Goal: Task Accomplishment & Management: Manage account settings

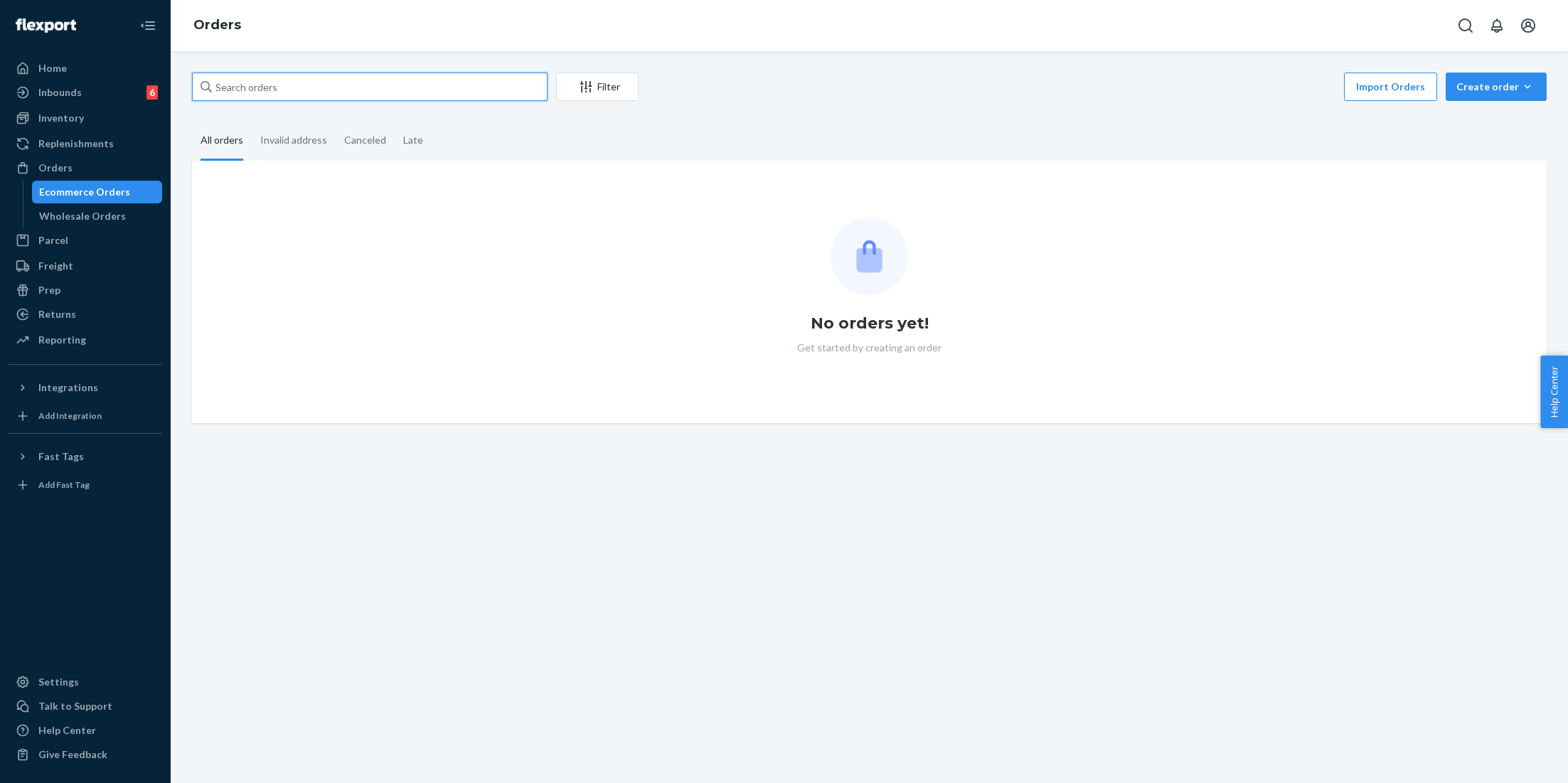
click at [270, 86] on input "text" at bounding box center [369, 86] width 355 height 29
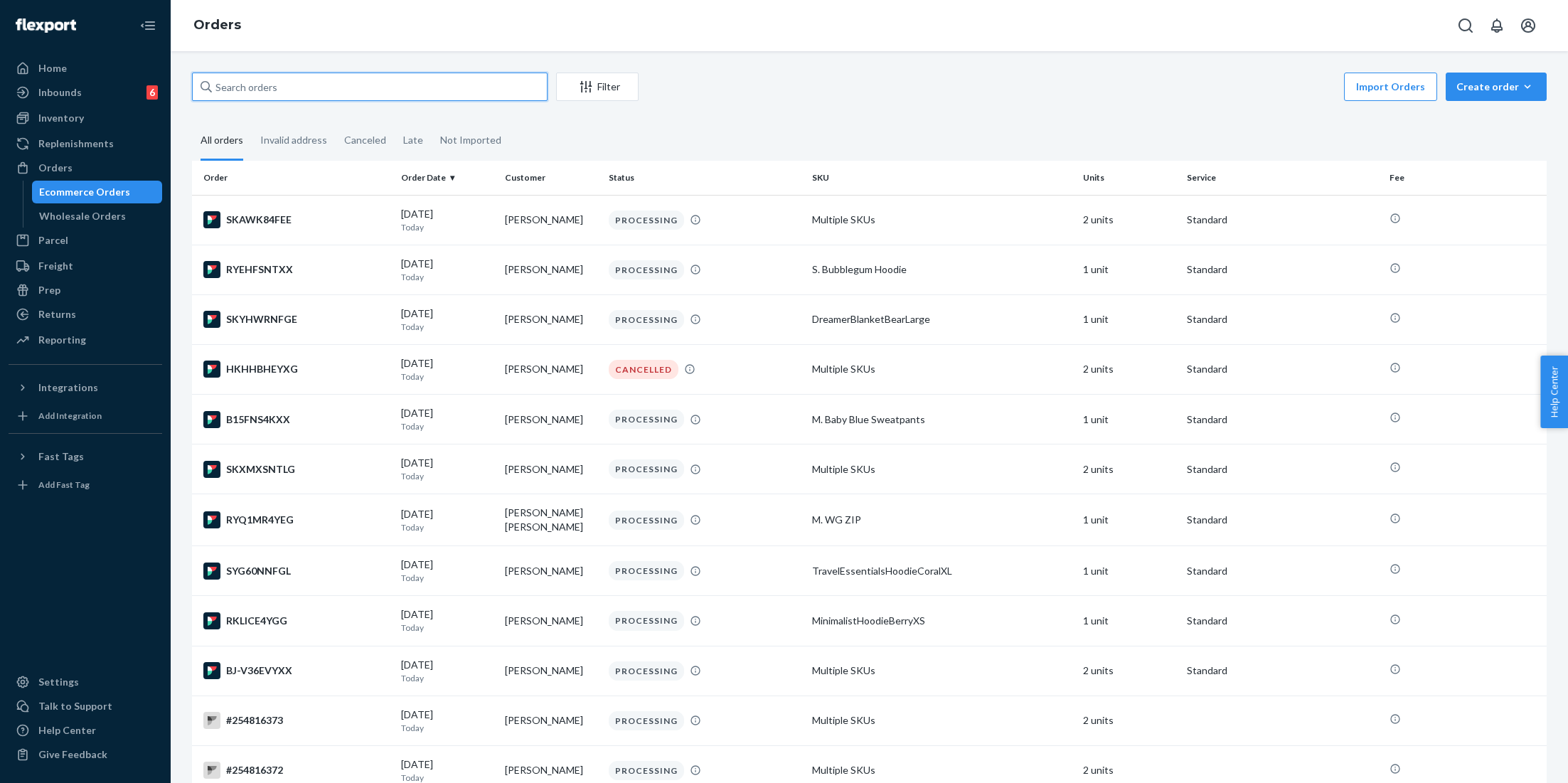
paste input "#251912245"
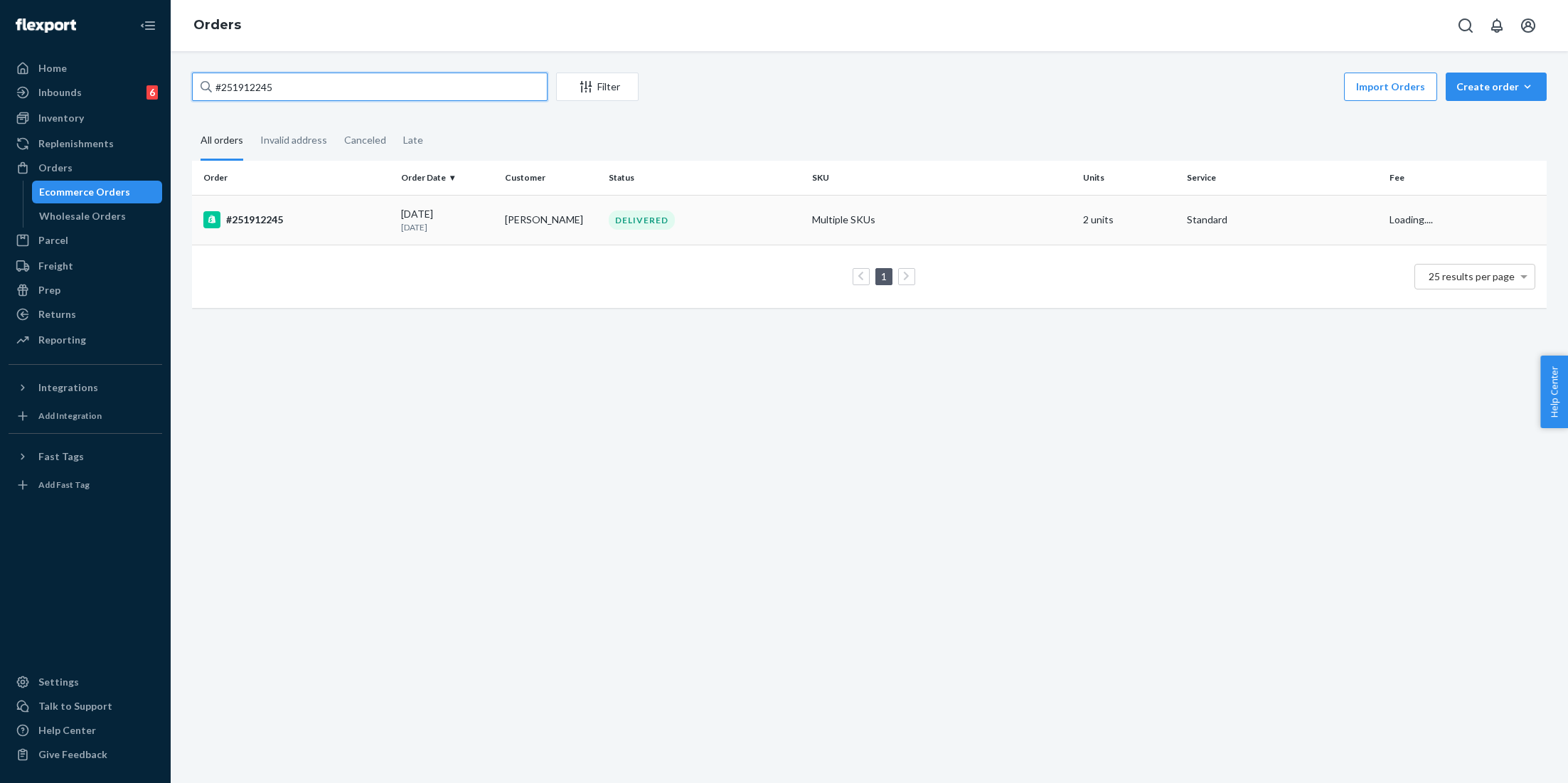
type input "#251912245"
click at [853, 220] on td "Multiple SKUs" at bounding box center [942, 219] width 271 height 49
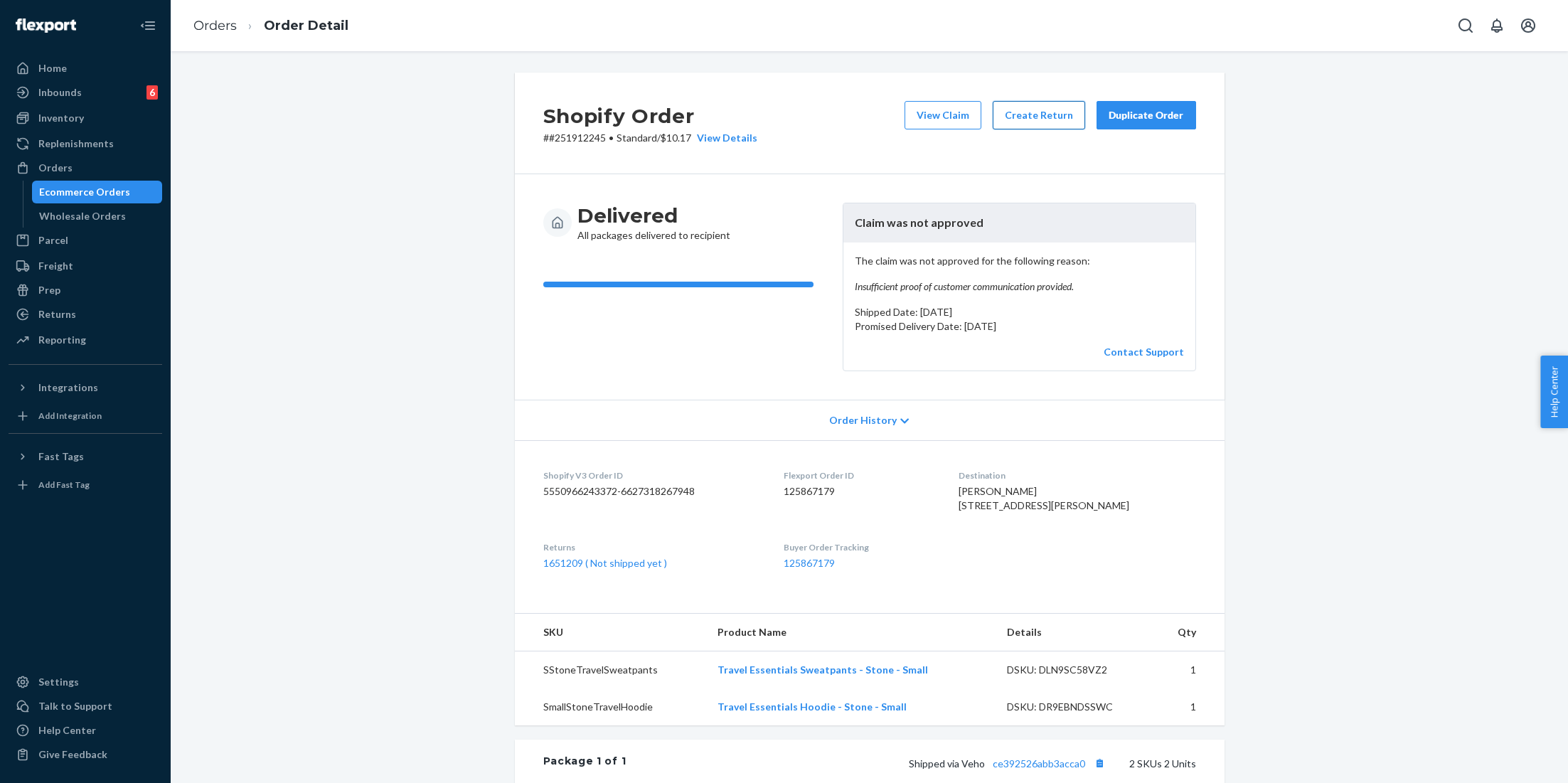
click at [1031, 118] on button "Create Return" at bounding box center [1039, 115] width 92 height 29
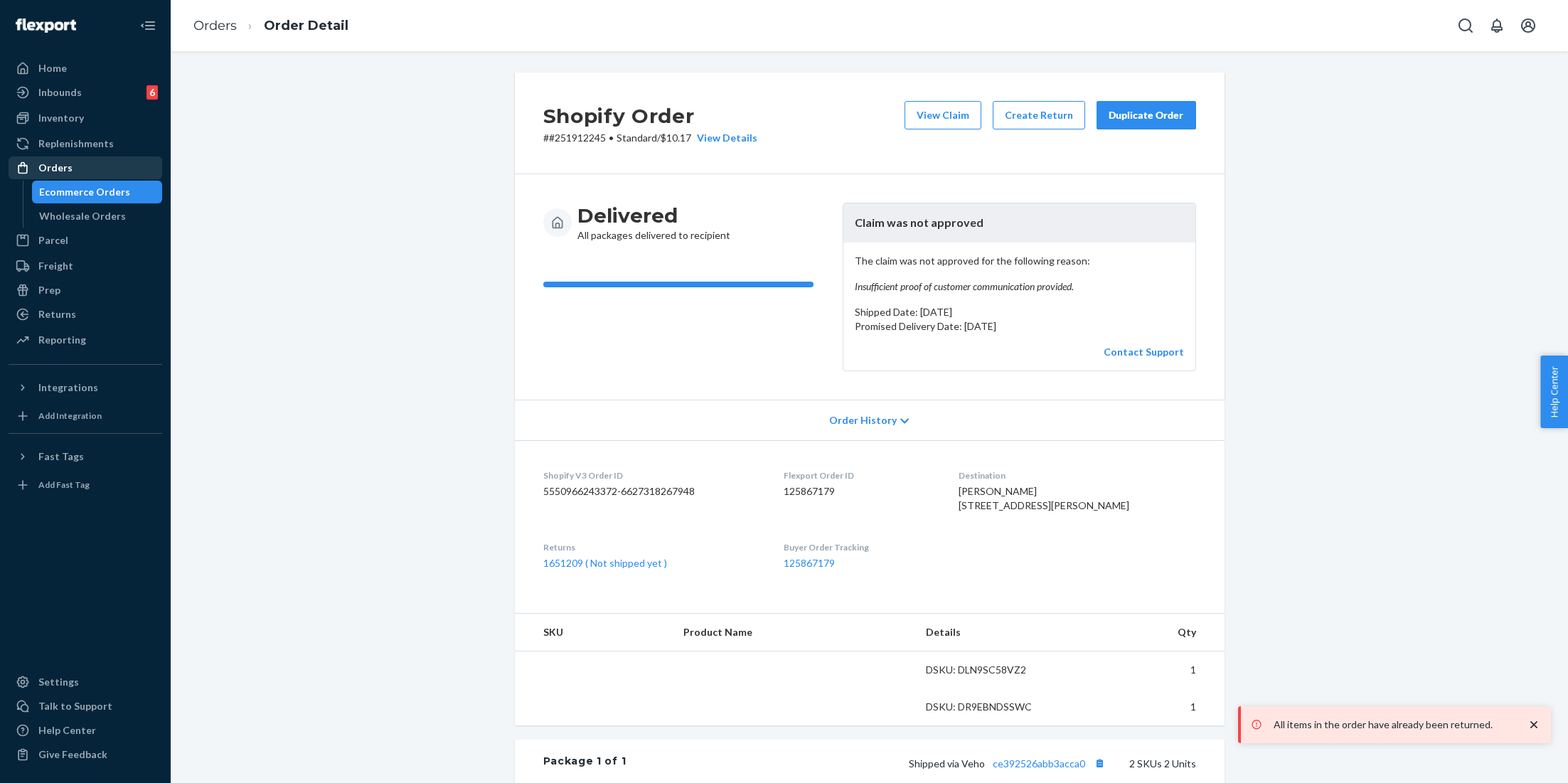
click at [70, 158] on div "Orders" at bounding box center [85, 168] width 151 height 20
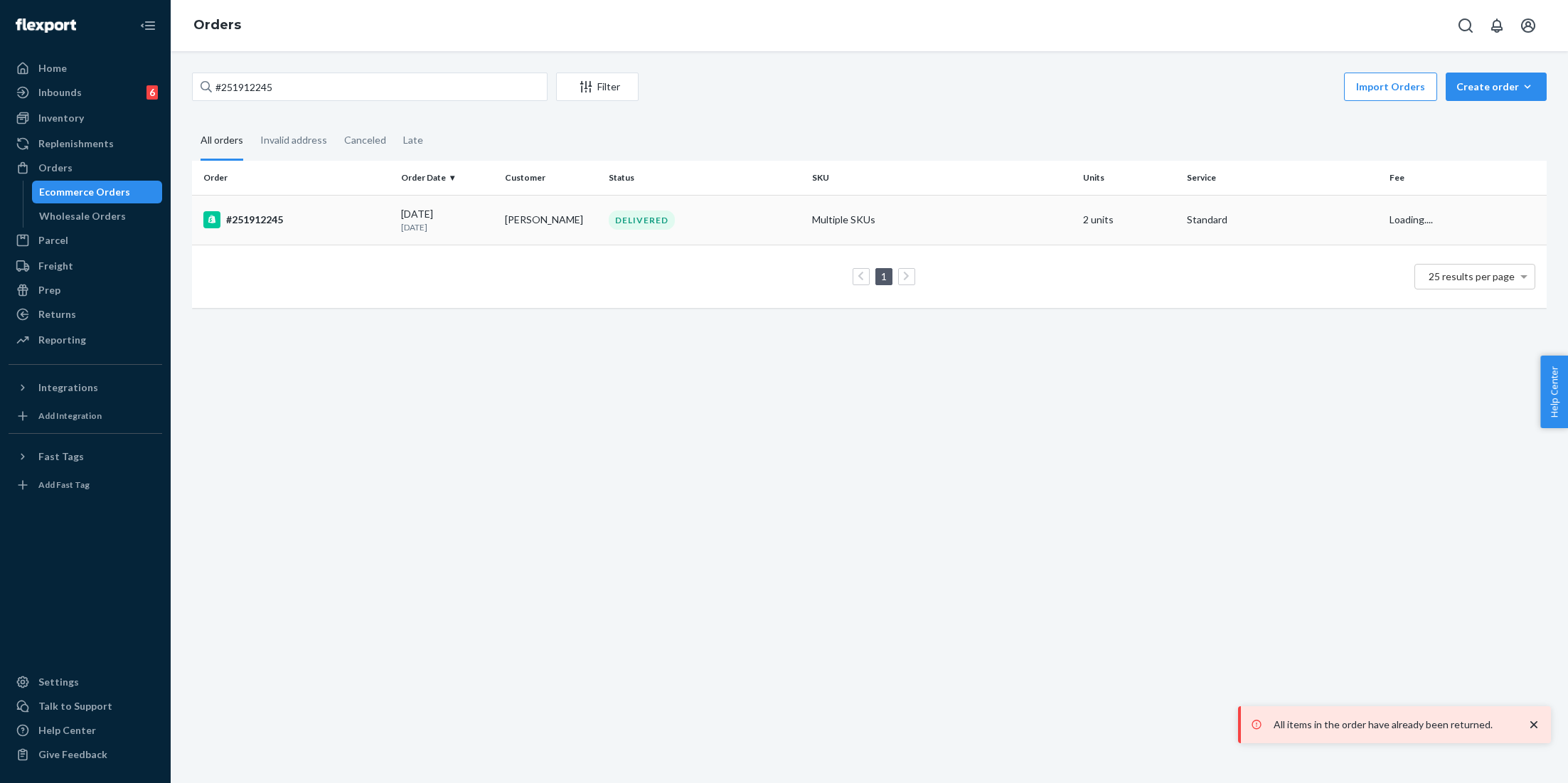
click at [1041, 216] on td "Multiple SKUs" at bounding box center [942, 219] width 271 height 49
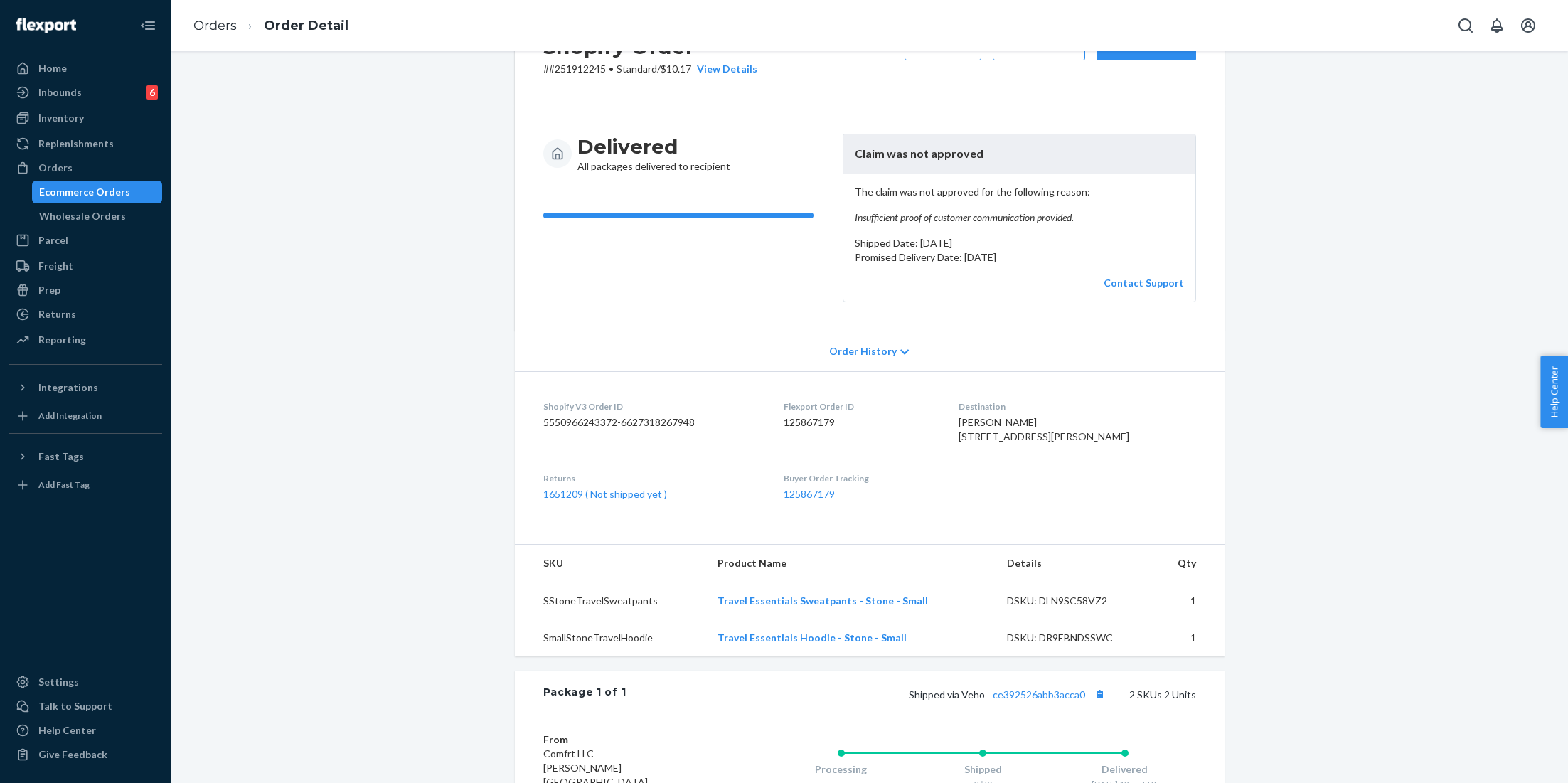
scroll to position [81, 0]
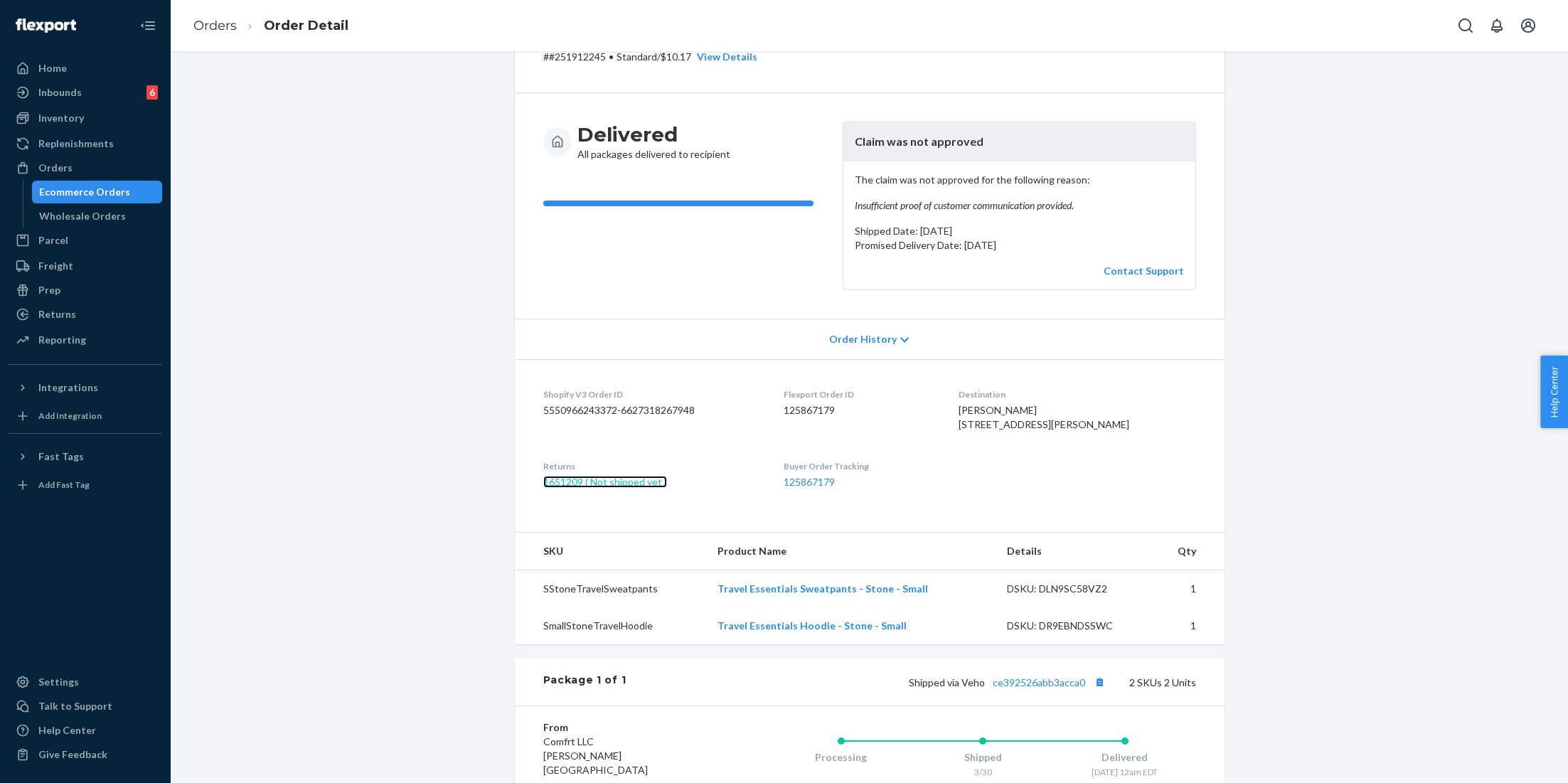
click at [612, 488] on link "1651209 ( Not shipped yet )" at bounding box center [604, 482] width 123 height 12
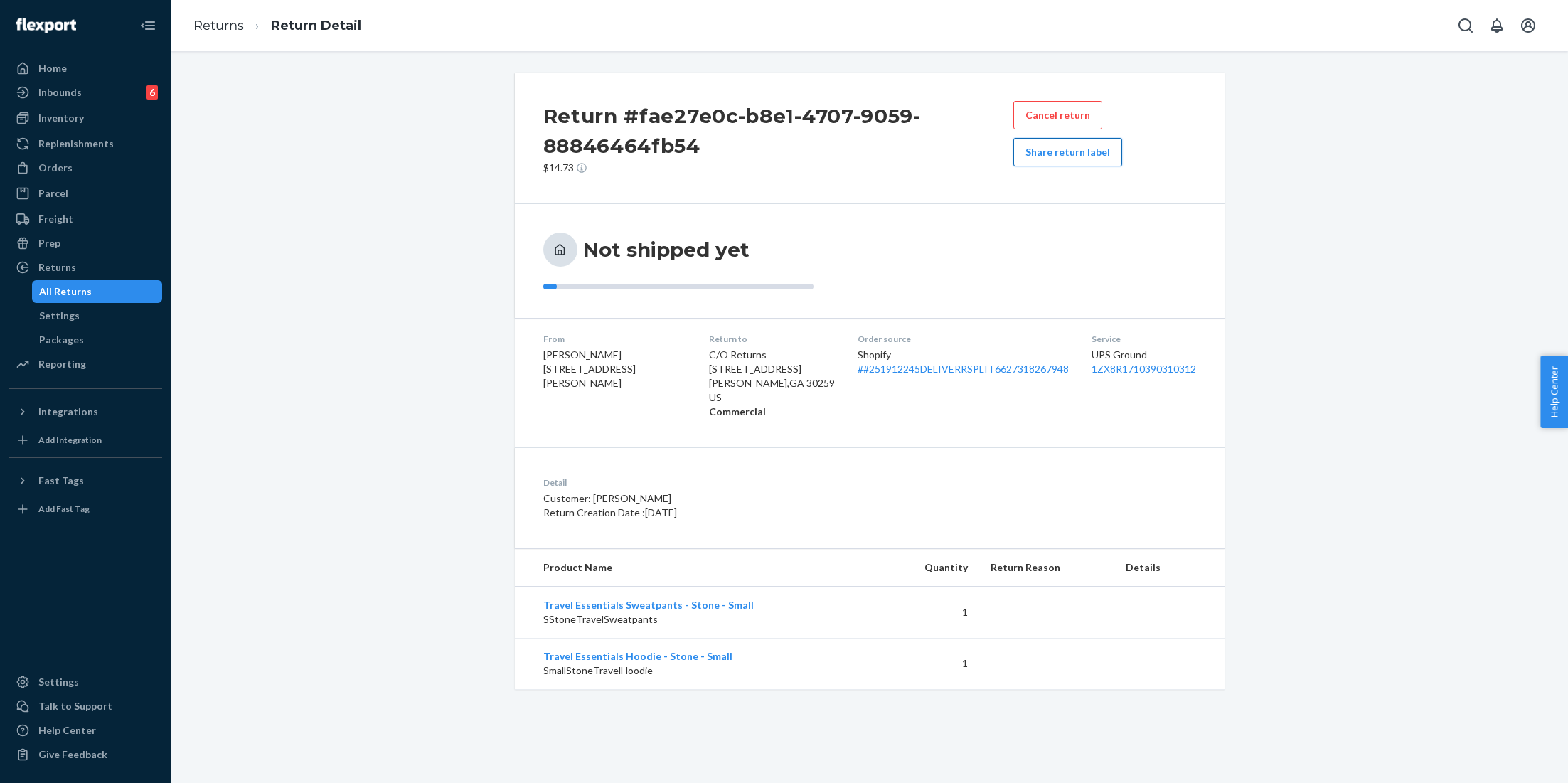
click at [1063, 151] on button "Share return label" at bounding box center [1068, 152] width 109 height 29
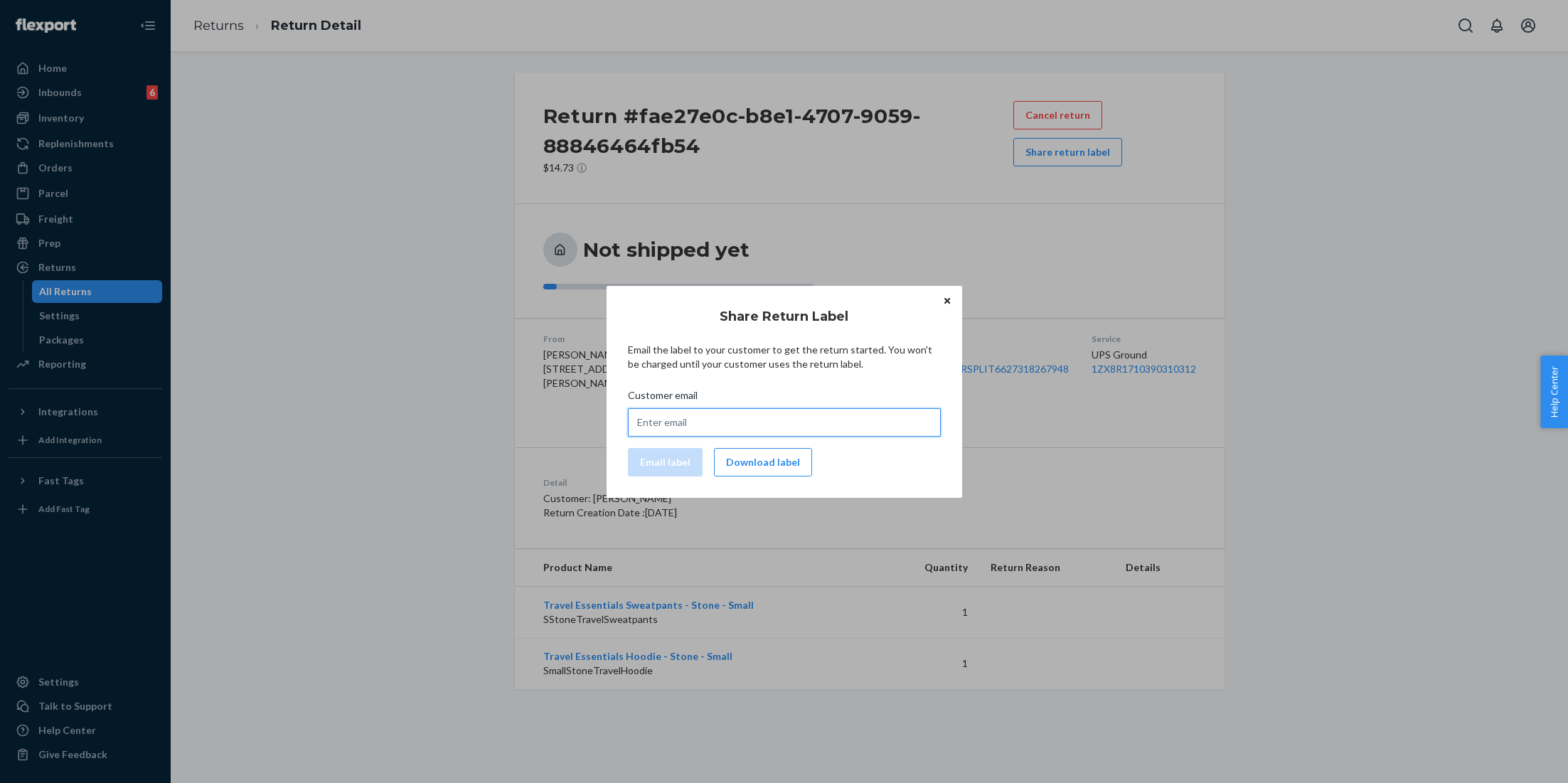
click at [689, 429] on input "Customer email" at bounding box center [785, 423] width 313 height 29
paste input "[EMAIL_ADDRESS][DOMAIN_NAME]"
type input "[EMAIL_ADDRESS][DOMAIN_NAME]"
click at [678, 458] on button "Email label" at bounding box center [665, 462] width 75 height 29
